Goal: Information Seeking & Learning: Learn about a topic

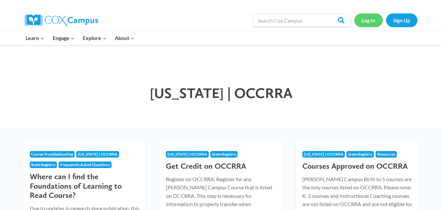
click at [366, 20] on link "Log In" at bounding box center [368, 19] width 28 height 13
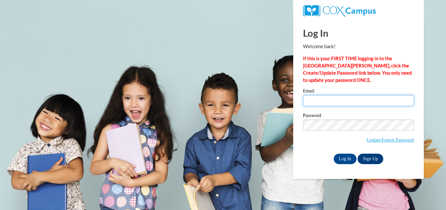
click at [341, 97] on input "Email" at bounding box center [358, 100] width 111 height 11
type input "jodi.masica@coshoctoncityschools.com"
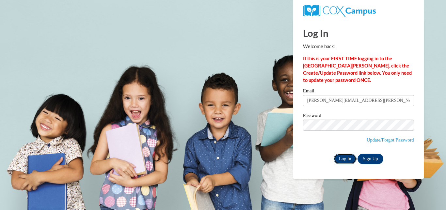
click at [342, 155] on input "Log In" at bounding box center [345, 158] width 23 height 10
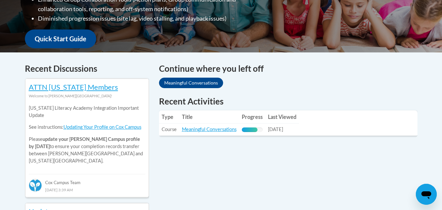
scroll to position [227, 0]
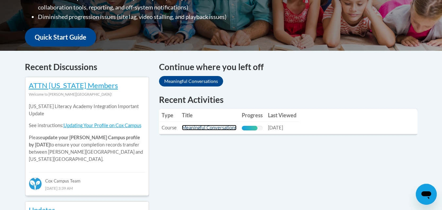
click at [221, 128] on link "Meaningful Conversations" at bounding box center [209, 128] width 55 height 6
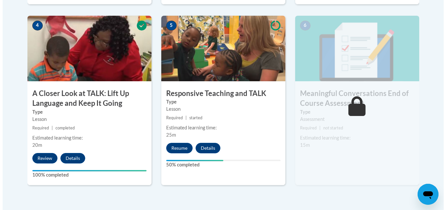
scroll to position [389, 0]
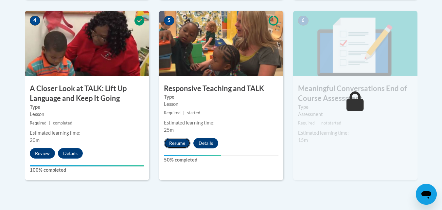
click at [176, 144] on button "Resume" at bounding box center [177, 143] width 26 height 10
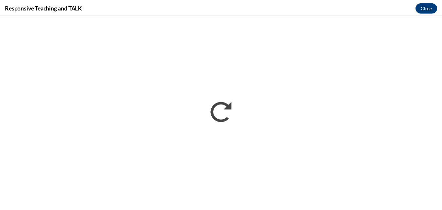
scroll to position [0, 0]
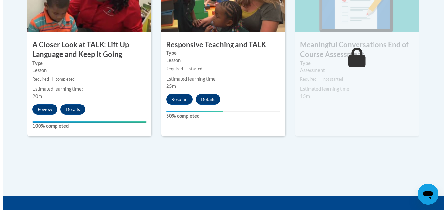
scroll to position [423, 0]
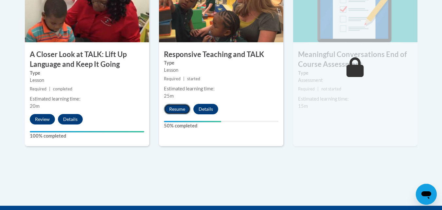
click at [180, 106] on button "Resume" at bounding box center [177, 109] width 26 height 10
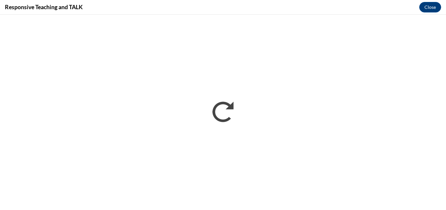
scroll to position [0, 0]
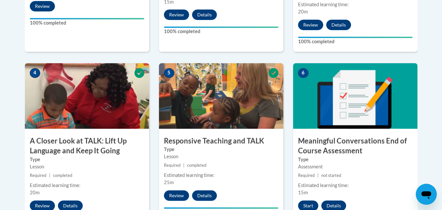
scroll to position [339, 0]
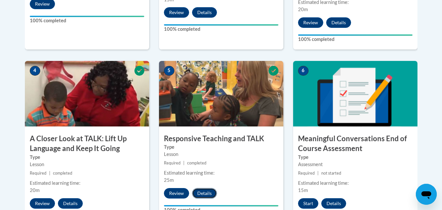
click at [205, 195] on button "Details" at bounding box center [204, 193] width 25 height 10
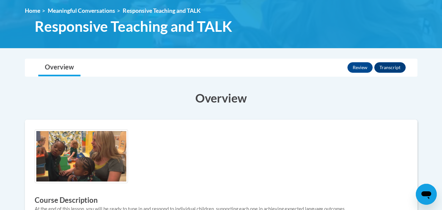
scroll to position [85, 0]
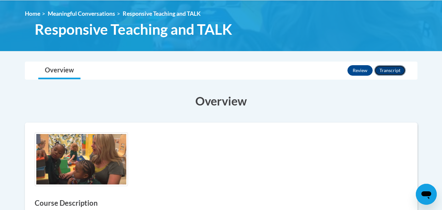
click at [390, 72] on button "Transcript" at bounding box center [389, 70] width 31 height 10
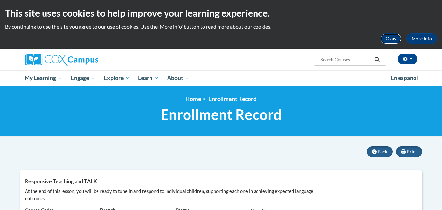
click at [389, 39] on button "Okay" at bounding box center [390, 38] width 21 height 10
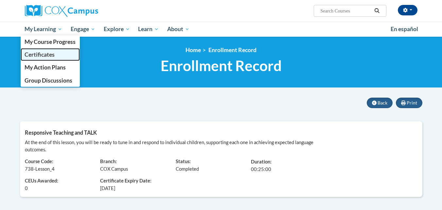
click at [44, 56] on span "Certificates" at bounding box center [40, 54] width 30 height 7
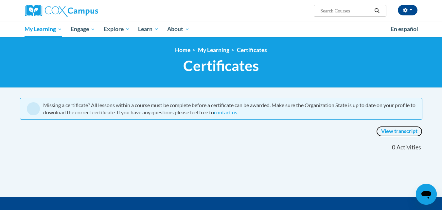
click at [398, 132] on link "View transcript" at bounding box center [399, 131] width 46 height 10
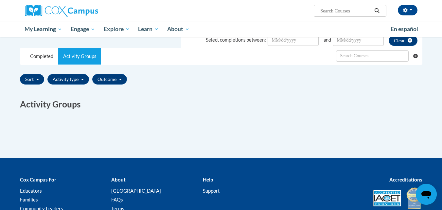
scroll to position [126, 0]
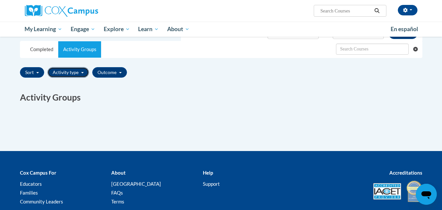
click at [77, 73] on button "Activity type" at bounding box center [68, 72] width 42 height 10
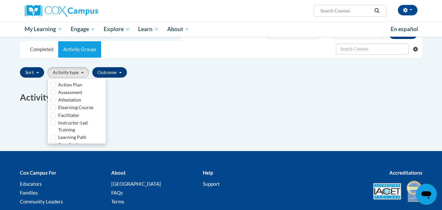
click at [161, 86] on div "Completed Title Code Type CEUs Awarded Score Success Due Date Date Completed Ce…" at bounding box center [221, 96] width 412 height 32
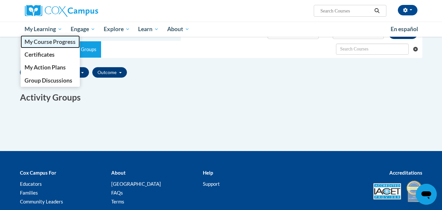
click at [50, 40] on span "My Course Progress" at bounding box center [50, 41] width 51 height 7
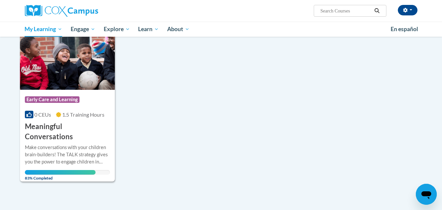
scroll to position [102, 0]
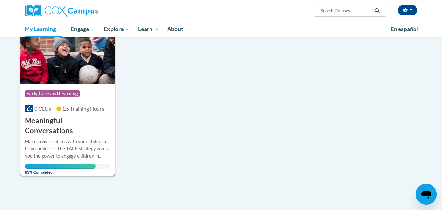
click at [78, 119] on h3 "Meaningful Conversations" at bounding box center [67, 125] width 85 height 20
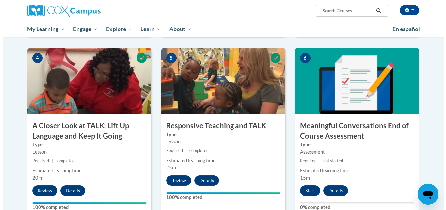
scroll to position [305, 0]
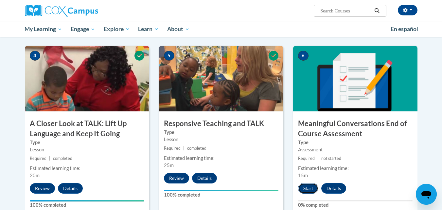
click at [309, 187] on button "Start" at bounding box center [308, 188] width 20 height 10
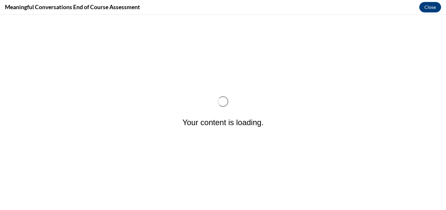
scroll to position [0, 0]
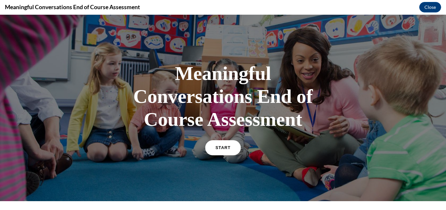
click at [218, 149] on link "START" at bounding box center [223, 147] width 36 height 15
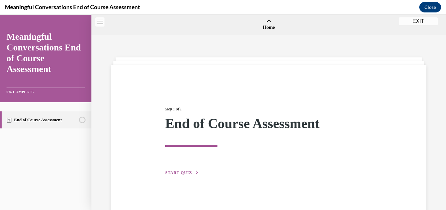
scroll to position [20, 0]
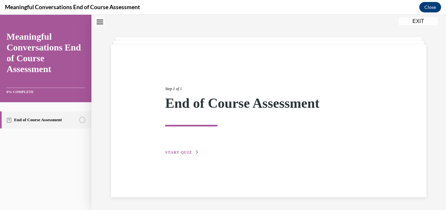
click at [181, 153] on span "START QUIZ" at bounding box center [178, 152] width 27 height 5
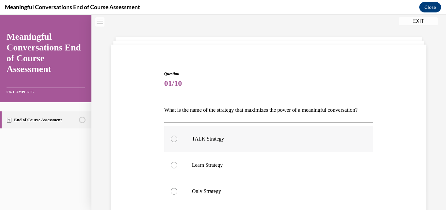
click at [171, 142] on div at bounding box center [174, 138] width 7 height 7
click at [171, 142] on input "TALK Strategy" at bounding box center [174, 138] width 7 height 7
radio input "true"
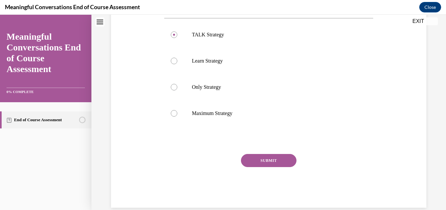
scroll to position [126, 0]
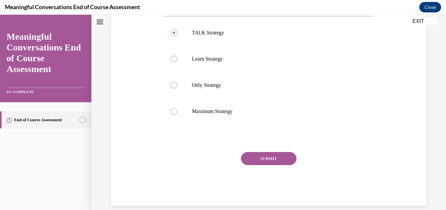
click at [266, 165] on button "SUBMIT" at bounding box center [269, 158] width 56 height 13
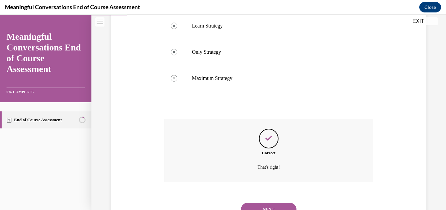
scroll to position [199, 0]
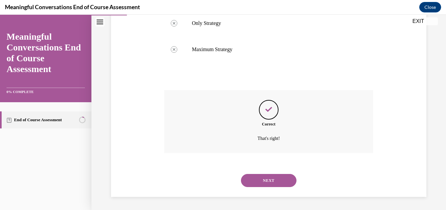
click at [267, 179] on button "NEXT" at bounding box center [269, 180] width 56 height 13
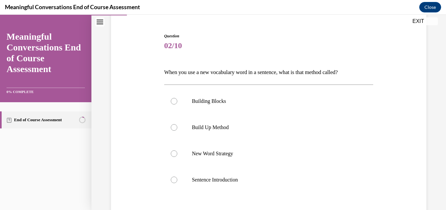
scroll to position [60, 0]
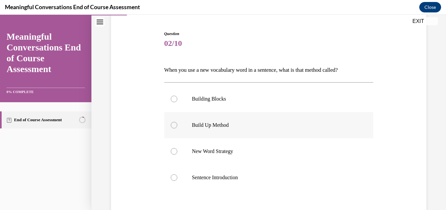
click at [174, 126] on div at bounding box center [174, 125] width 7 height 7
click at [174, 126] on input "Build Up Method" at bounding box center [174, 125] width 7 height 7
radio input "true"
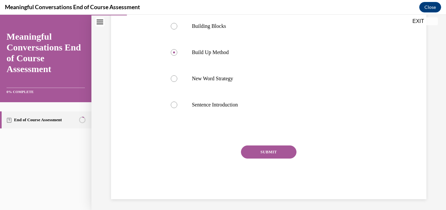
scroll to position [135, 0]
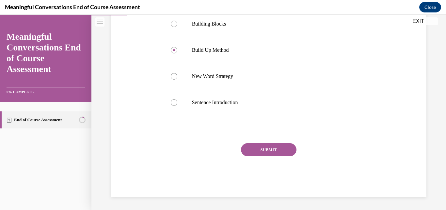
click at [272, 149] on button "SUBMIT" at bounding box center [269, 149] width 56 height 13
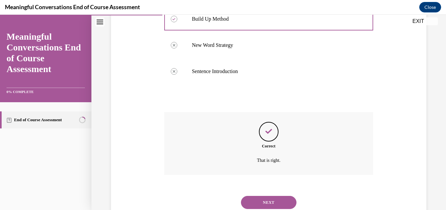
scroll to position [188, 0]
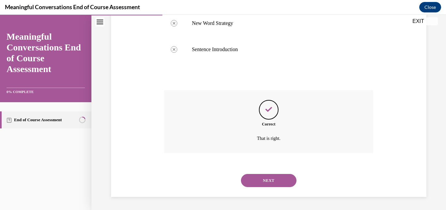
click at [270, 176] on button "NEXT" at bounding box center [269, 180] width 56 height 13
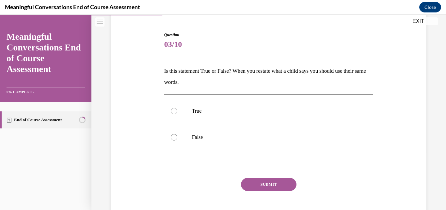
scroll to position [61, 0]
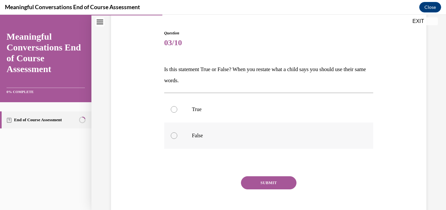
click at [175, 135] on div at bounding box center [174, 135] width 7 height 7
click at [175, 135] on input "False" at bounding box center [174, 135] width 7 height 7
radio input "true"
click at [267, 183] on button "SUBMIT" at bounding box center [269, 182] width 56 height 13
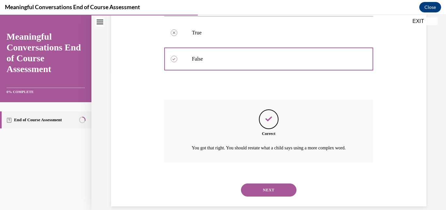
scroll to position [155, 0]
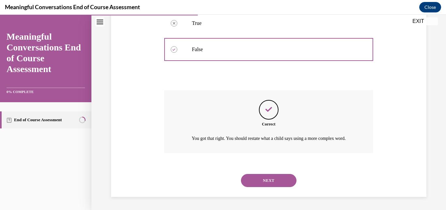
click at [269, 179] on button "NEXT" at bounding box center [269, 180] width 56 height 13
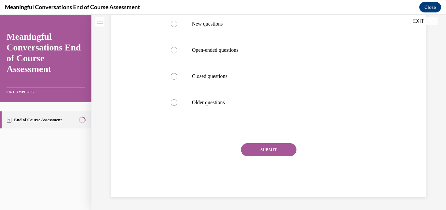
scroll to position [0, 0]
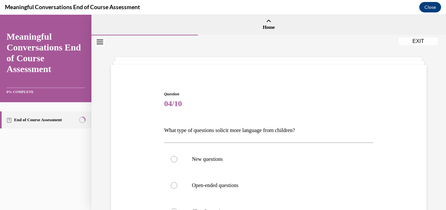
click at [402, 156] on div "Question 04/10 What type of questions solicit more language from children? New …" at bounding box center [268, 201] width 319 height 260
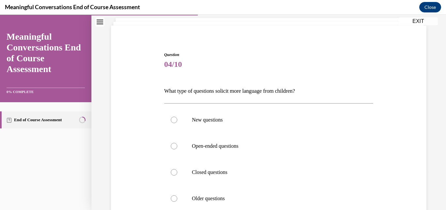
scroll to position [52, 0]
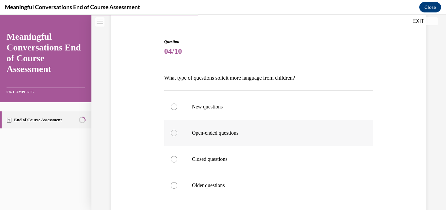
click at [171, 131] on div at bounding box center [174, 132] width 7 height 7
click at [171, 131] on input "Open-ended questions" at bounding box center [174, 132] width 7 height 7
radio input "true"
click at [409, 152] on div "Question 04/10 What type of questions solicit more language from children? New …" at bounding box center [268, 149] width 319 height 260
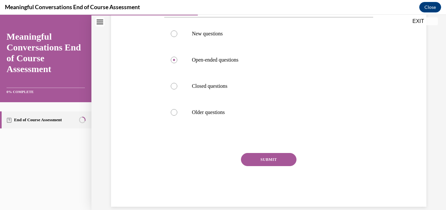
scroll to position [135, 0]
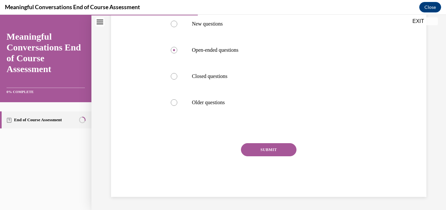
click at [267, 144] on button "SUBMIT" at bounding box center [269, 149] width 56 height 13
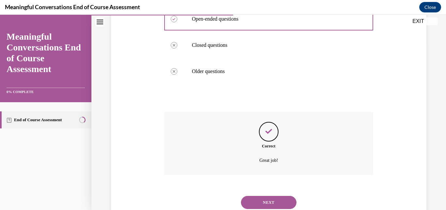
scroll to position [188, 0]
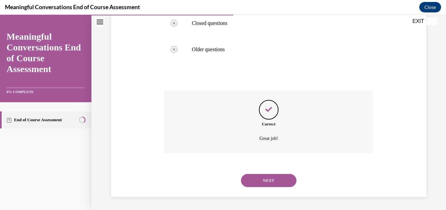
click at [261, 182] on button "NEXT" at bounding box center [269, 180] width 56 height 13
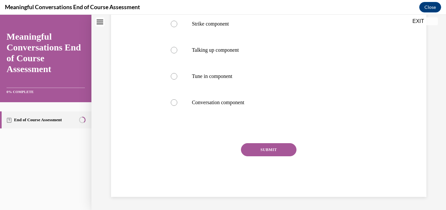
scroll to position [0, 0]
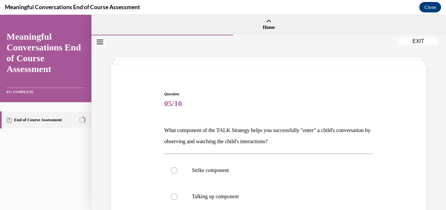
click at [395, 173] on div "Question 05/10 What component of the TALK Strategy helps you successfully "ente…" at bounding box center [268, 206] width 319 height 271
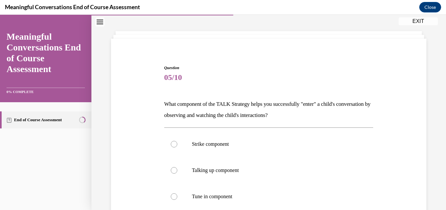
scroll to position [39, 0]
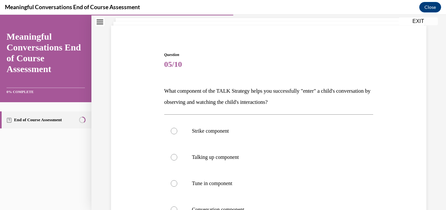
click at [395, 173] on div "Question 05/10 What component of the TALK Strategy helps you successfully "ente…" at bounding box center [268, 167] width 319 height 271
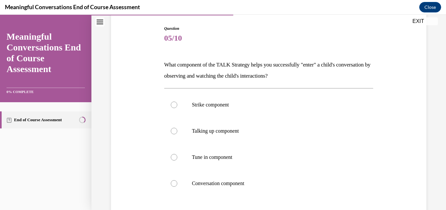
scroll to position [78, 0]
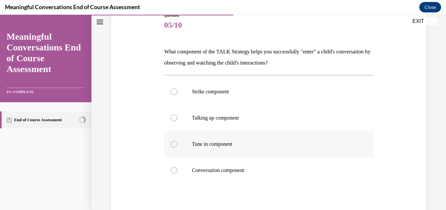
click at [174, 144] on div at bounding box center [174, 144] width 7 height 7
click at [174, 144] on input "Tune in component" at bounding box center [174, 144] width 7 height 7
radio input "true"
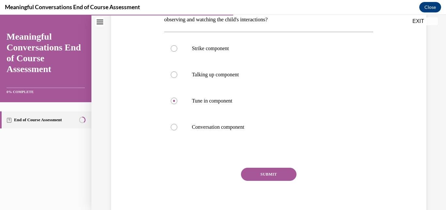
scroll to position [123, 0]
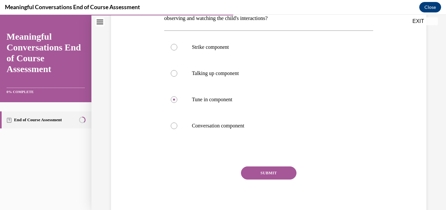
click at [279, 174] on button "SUBMIT" at bounding box center [269, 172] width 56 height 13
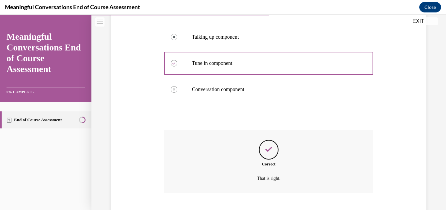
scroll to position [199, 0]
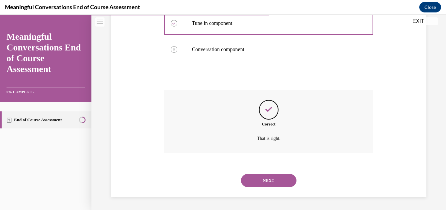
click at [275, 177] on button "NEXT" at bounding box center [269, 180] width 56 height 13
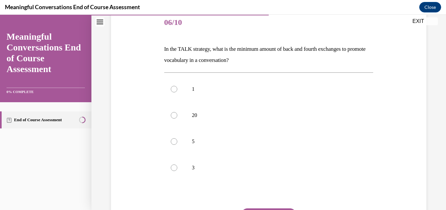
scroll to position [82, 0]
click at [173, 140] on div at bounding box center [174, 140] width 7 height 7
click at [173, 140] on input "5" at bounding box center [174, 140] width 7 height 7
radio input "true"
click at [262, 208] on button "SUBMIT" at bounding box center [269, 213] width 56 height 13
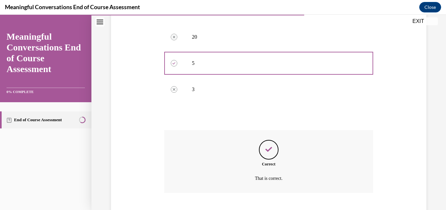
scroll to position [199, 0]
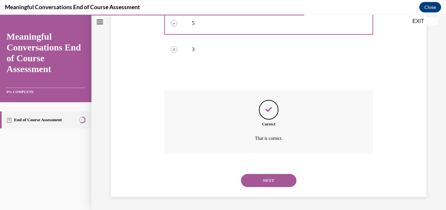
click at [278, 179] on button "NEXT" at bounding box center [269, 180] width 56 height 13
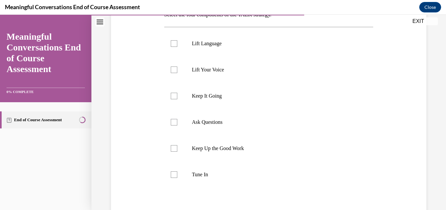
scroll to position [114, 0]
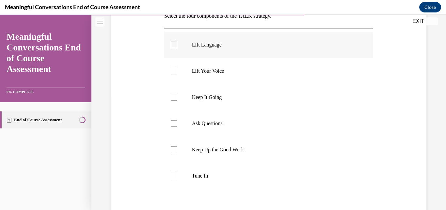
click at [173, 45] on div at bounding box center [174, 45] width 7 height 7
click at [173, 45] on input "Lift Language" at bounding box center [174, 45] width 7 height 7
checkbox input "true"
click at [169, 176] on label "Tune In" at bounding box center [269, 175] width 210 height 26
click at [171, 176] on input "Tune In" at bounding box center [174, 175] width 7 height 7
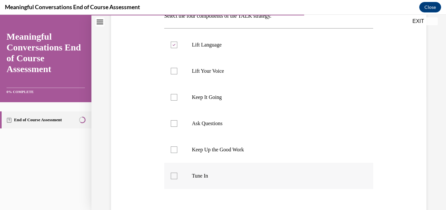
checkbox input "true"
click at [306, 111] on label "Ask Questions" at bounding box center [269, 123] width 210 height 26
click at [177, 120] on input "Ask Questions" at bounding box center [174, 123] width 7 height 7
click at [174, 125] on div at bounding box center [174, 123] width 7 height 7
click at [174, 125] on input "Ask Questions" at bounding box center [174, 123] width 7 height 7
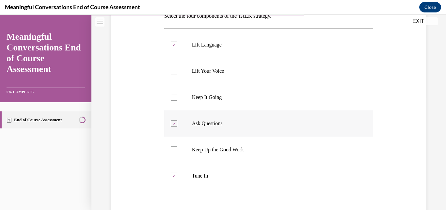
checkbox input "false"
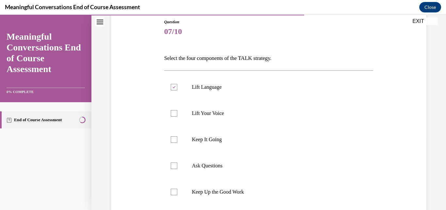
scroll to position [62, 0]
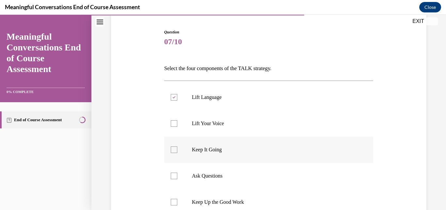
click at [174, 149] on div at bounding box center [174, 149] width 7 height 7
click at [174, 149] on input "Keep It Going" at bounding box center [174, 149] width 7 height 7
checkbox input "true"
click at [175, 173] on div at bounding box center [174, 175] width 7 height 7
click at [175, 173] on input "Ask Questions" at bounding box center [174, 175] width 7 height 7
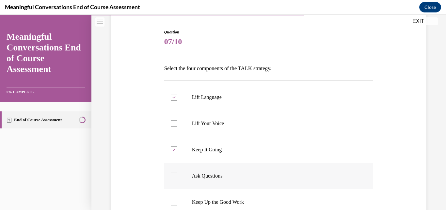
checkbox input "true"
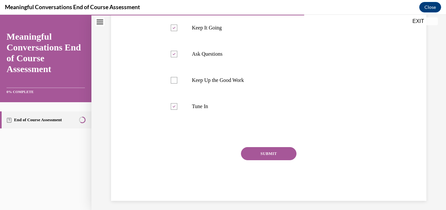
scroll to position [184, 0]
click at [264, 156] on button "SUBMIT" at bounding box center [269, 152] width 56 height 13
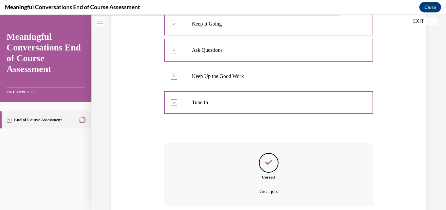
scroll to position [240, 0]
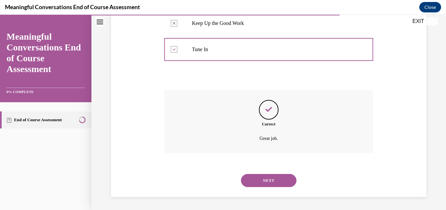
click at [267, 175] on button "NEXT" at bounding box center [269, 180] width 56 height 13
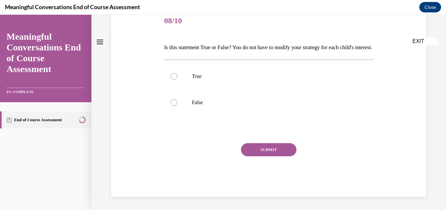
scroll to position [0, 0]
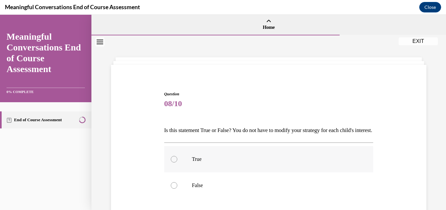
click at [173, 162] on div at bounding box center [174, 159] width 7 height 7
click at [173, 162] on input "True" at bounding box center [174, 159] width 7 height 7
radio input "true"
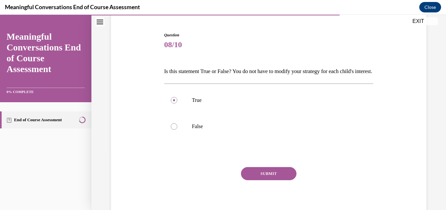
scroll to position [68, 0]
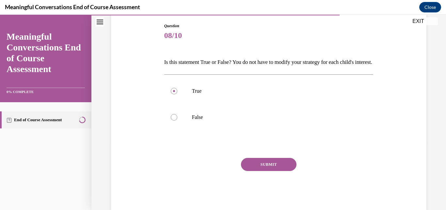
click at [276, 171] on button "SUBMIT" at bounding box center [269, 164] width 56 height 13
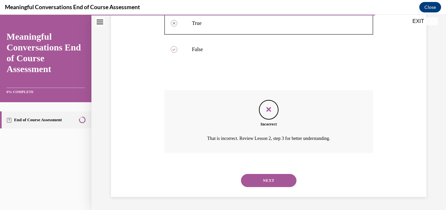
scroll to position [147, 0]
click at [274, 177] on button "NEXT" at bounding box center [269, 180] width 56 height 13
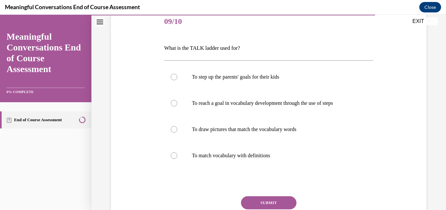
scroll to position [87, 0]
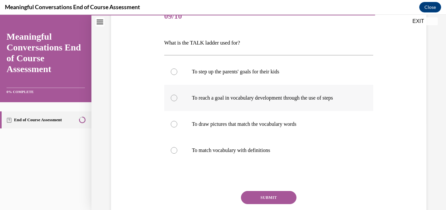
click at [176, 97] on div at bounding box center [174, 97] width 7 height 7
click at [176, 97] on input "To reach a goal in vocabulary development through the use of steps" at bounding box center [174, 97] width 7 height 7
radio input "true"
click at [270, 194] on button "SUBMIT" at bounding box center [269, 197] width 56 height 13
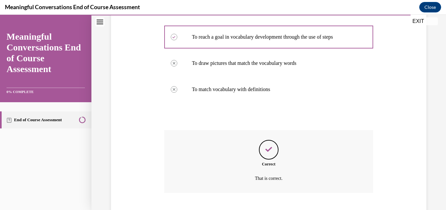
scroll to position [188, 0]
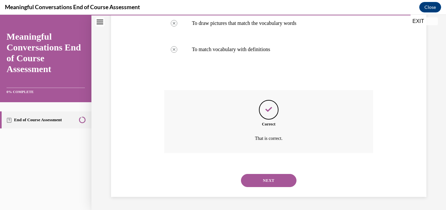
click at [272, 178] on button "NEXT" at bounding box center [269, 180] width 56 height 13
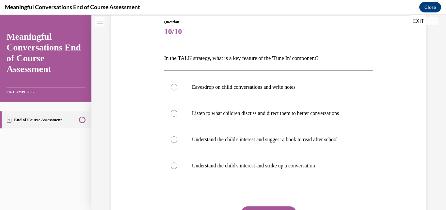
scroll to position [73, 0]
click at [172, 111] on div at bounding box center [174, 112] width 7 height 7
click at [172, 111] on input "Listen to what children discuss and direct them to better conversations" at bounding box center [174, 112] width 7 height 7
radio input "true"
click at [257, 206] on button "SUBMIT" at bounding box center [269, 211] width 56 height 13
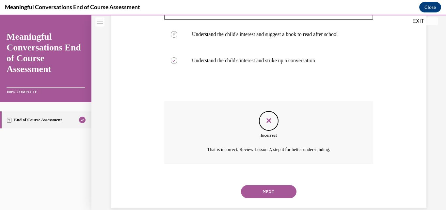
scroll to position [188, 0]
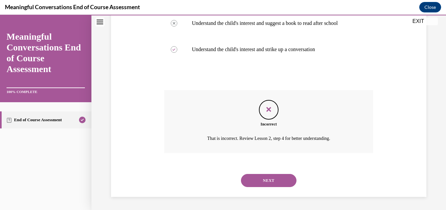
click at [264, 184] on button "NEXT" at bounding box center [269, 180] width 56 height 13
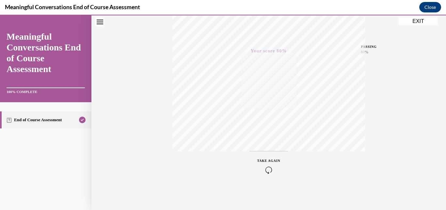
scroll to position [0, 0]
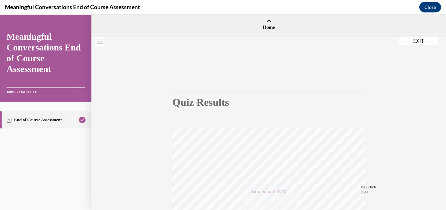
click at [415, 41] on button "EXIT" at bounding box center [418, 41] width 39 height 8
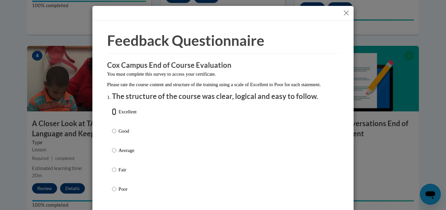
click at [112, 115] on input "Excellent" at bounding box center [114, 111] width 4 height 7
radio input "true"
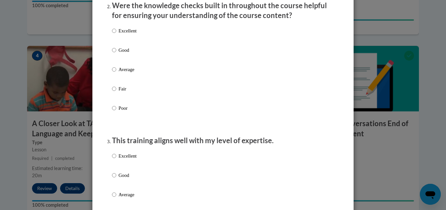
scroll to position [218, 0]
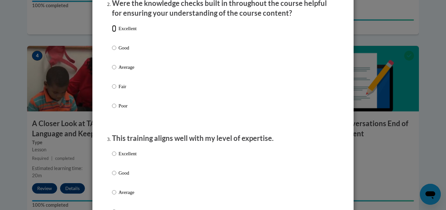
click at [112, 32] on input "Excellent" at bounding box center [114, 28] width 4 height 7
radio input "true"
click at [113, 157] on input "Excellent" at bounding box center [114, 153] width 4 height 7
radio input "true"
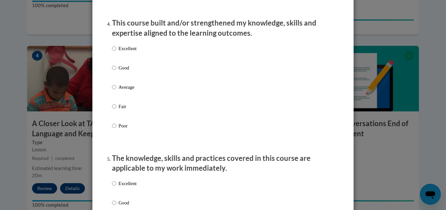
scroll to position [451, 0]
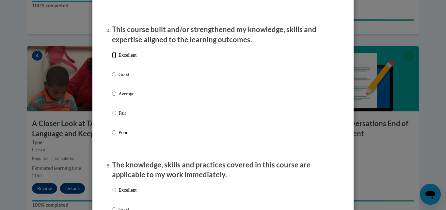
click at [113, 59] on input "Excellent" at bounding box center [114, 54] width 4 height 7
radio input "true"
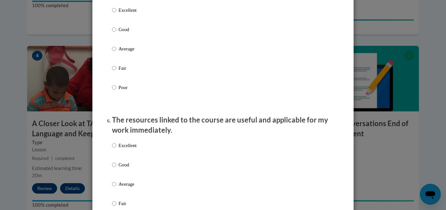
scroll to position [642, 0]
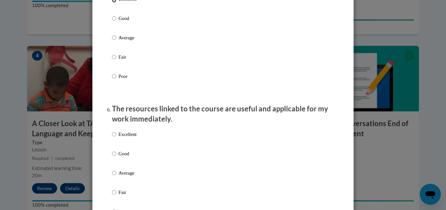
radio input "true"
click at [112, 138] on input "Excellent" at bounding box center [114, 133] width 4 height 7
radio input "true"
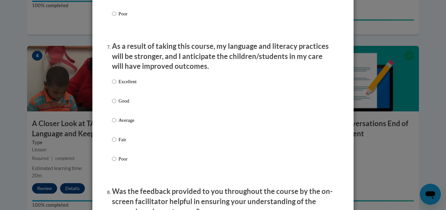
scroll to position [841, 0]
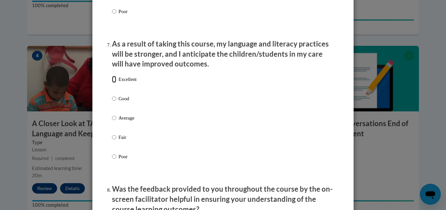
click at [112, 83] on input "Excellent" at bounding box center [114, 79] width 4 height 7
radio input "true"
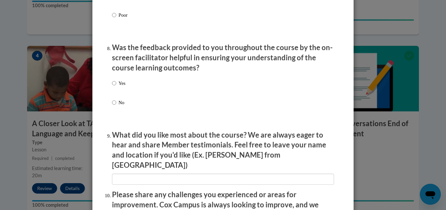
scroll to position [994, 0]
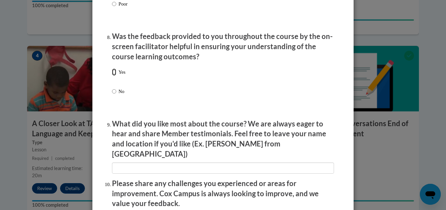
click at [112, 76] on input "Yes" at bounding box center [114, 71] width 4 height 7
radio input "true"
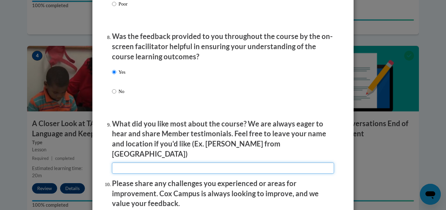
click at [161, 163] on input "textbox" at bounding box center [223, 167] width 222 height 11
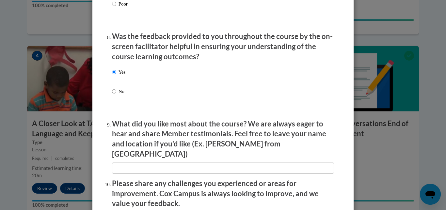
scroll to position [992, 0]
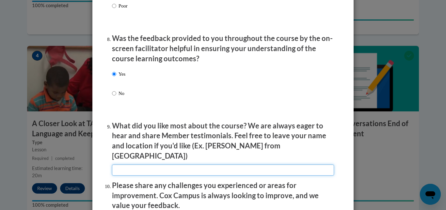
click at [196, 164] on input "textbox" at bounding box center [223, 169] width 222 height 11
click at [160, 164] on input "textbox" at bounding box center [223, 169] width 222 height 11
click at [185, 165] on input "textbox" at bounding box center [223, 169] width 222 height 11
type input "I liked the links for additional resources."
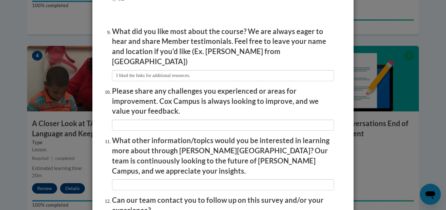
scroll to position [1088, 0]
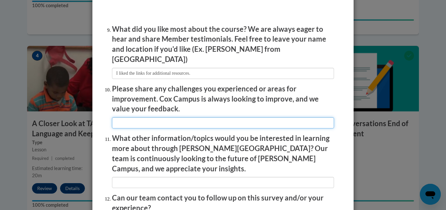
click at [132, 117] on input "textbox" at bounding box center [223, 122] width 222 height 11
type input "I thought this course was very well done."
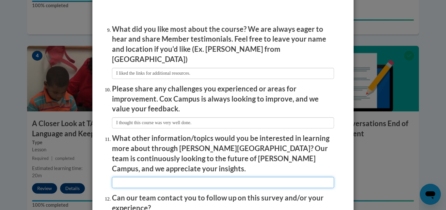
click at [126, 176] on input "textbox" at bounding box center [223, 181] width 222 height 11
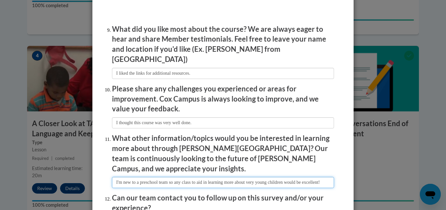
scroll to position [0, 12]
type input "I'm new to a preschool team so any class to aid in learning more about very you…"
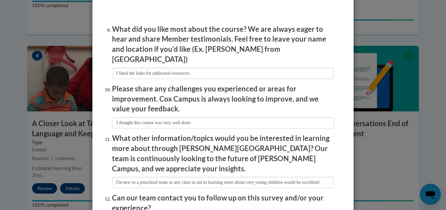
scroll to position [0, 0]
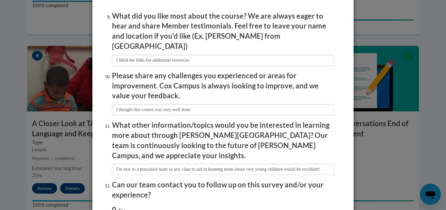
click at [112, 206] on input "Yes" at bounding box center [114, 209] width 4 height 7
radio input "true"
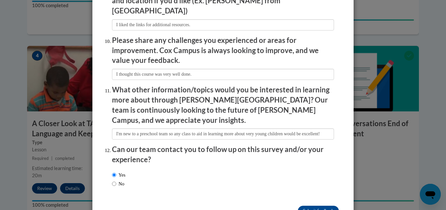
scroll to position [1149, 0]
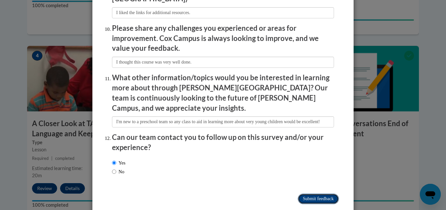
click at [309, 193] on input "Submit feedback" at bounding box center [318, 198] width 41 height 10
